Goal: Transaction & Acquisition: Purchase product/service

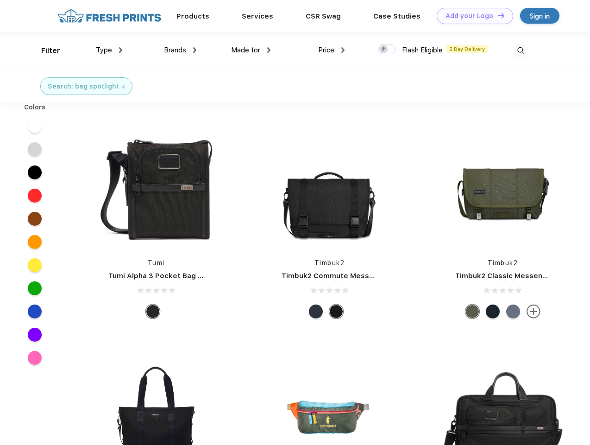
click at [472, 16] on link "Add your Logo Design Tool" at bounding box center [475, 16] width 76 height 16
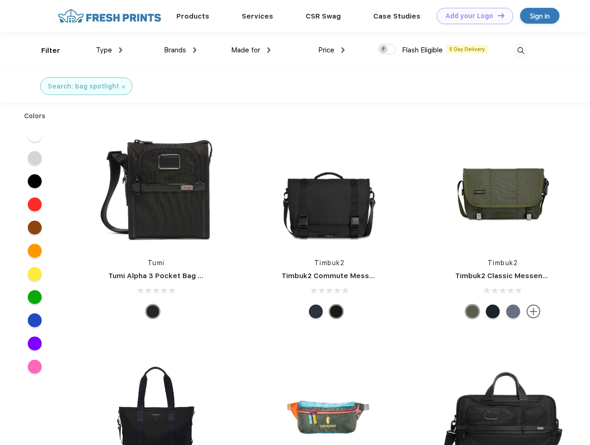
click at [0, 0] on div "Design Tool" at bounding box center [0, 0] width 0 height 0
click at [497, 15] on link "Add your Logo Design Tool" at bounding box center [475, 16] width 76 height 16
click at [44, 51] on div "Filter" at bounding box center [50, 50] width 19 height 11
click at [109, 50] on span "Type" at bounding box center [104, 50] width 16 height 8
click at [180, 50] on span "Brands" at bounding box center [175, 50] width 22 height 8
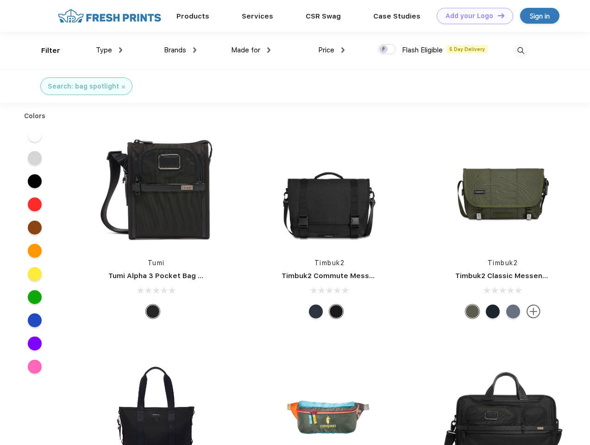
click at [251, 50] on span "Made for" at bounding box center [245, 50] width 29 height 8
click at [332, 50] on span "Price" at bounding box center [326, 50] width 16 height 8
click at [387, 50] on div at bounding box center [387, 49] width 18 height 10
click at [384, 50] on input "checkbox" at bounding box center [381, 47] width 6 height 6
click at [521, 51] on img at bounding box center [520, 50] width 15 height 15
